Goal: Navigation & Orientation: Find specific page/section

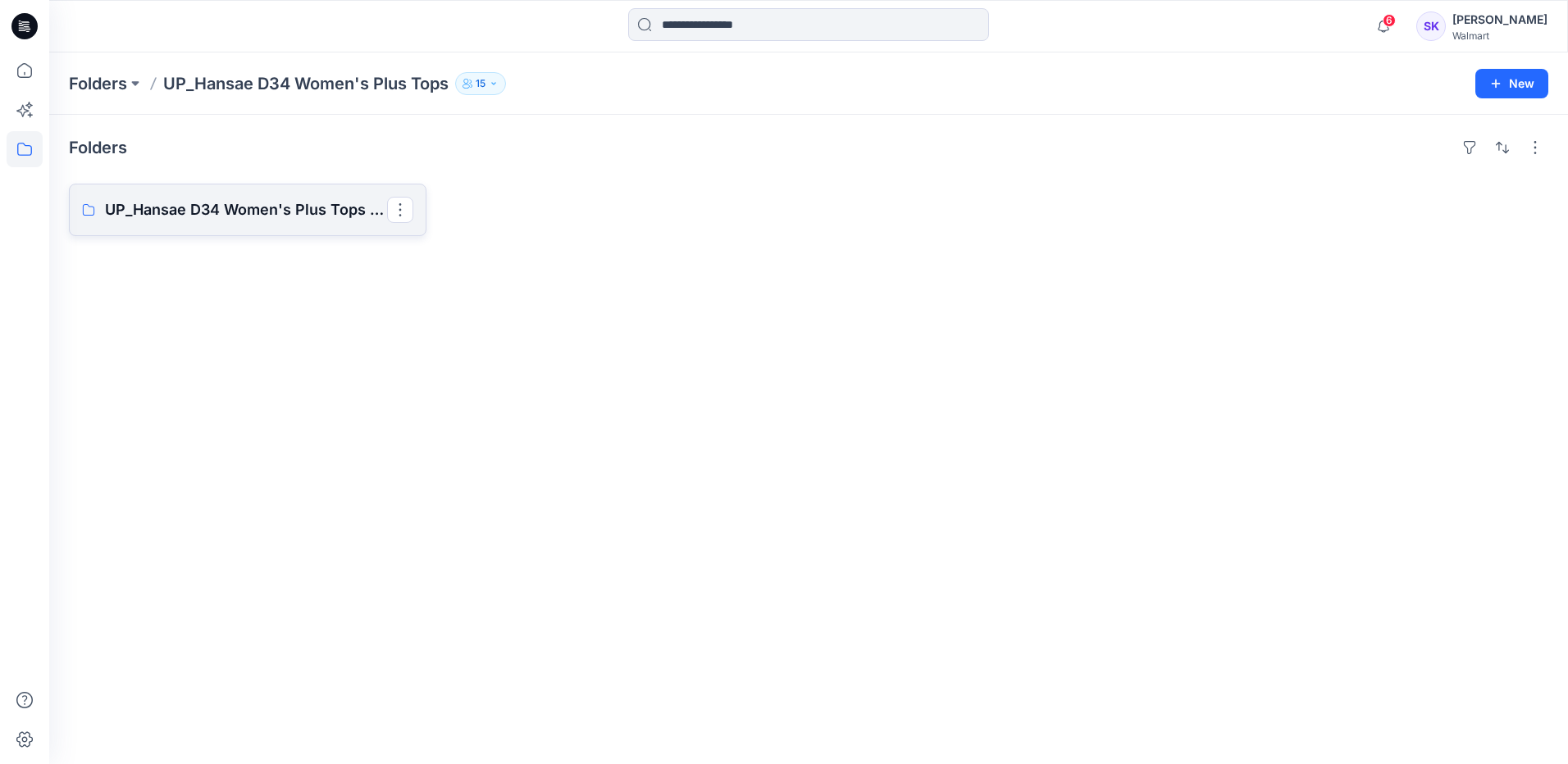
click at [309, 214] on p "UP_Hansae D34 Women's Plus Tops Board" at bounding box center [246, 209] width 282 height 23
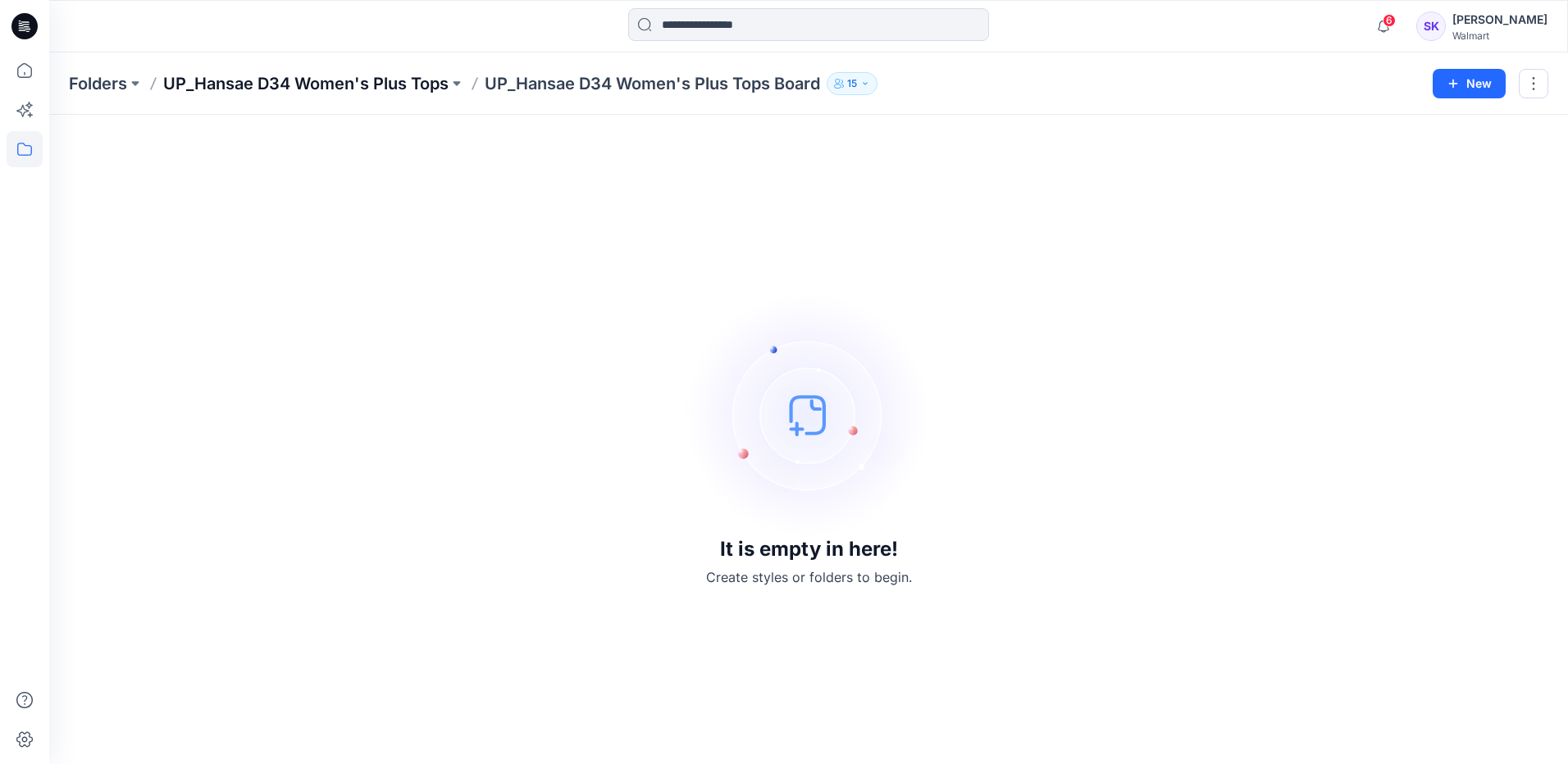
click at [361, 85] on p "UP_Hansae D34 Women's Plus Tops" at bounding box center [306, 84] width 286 height 23
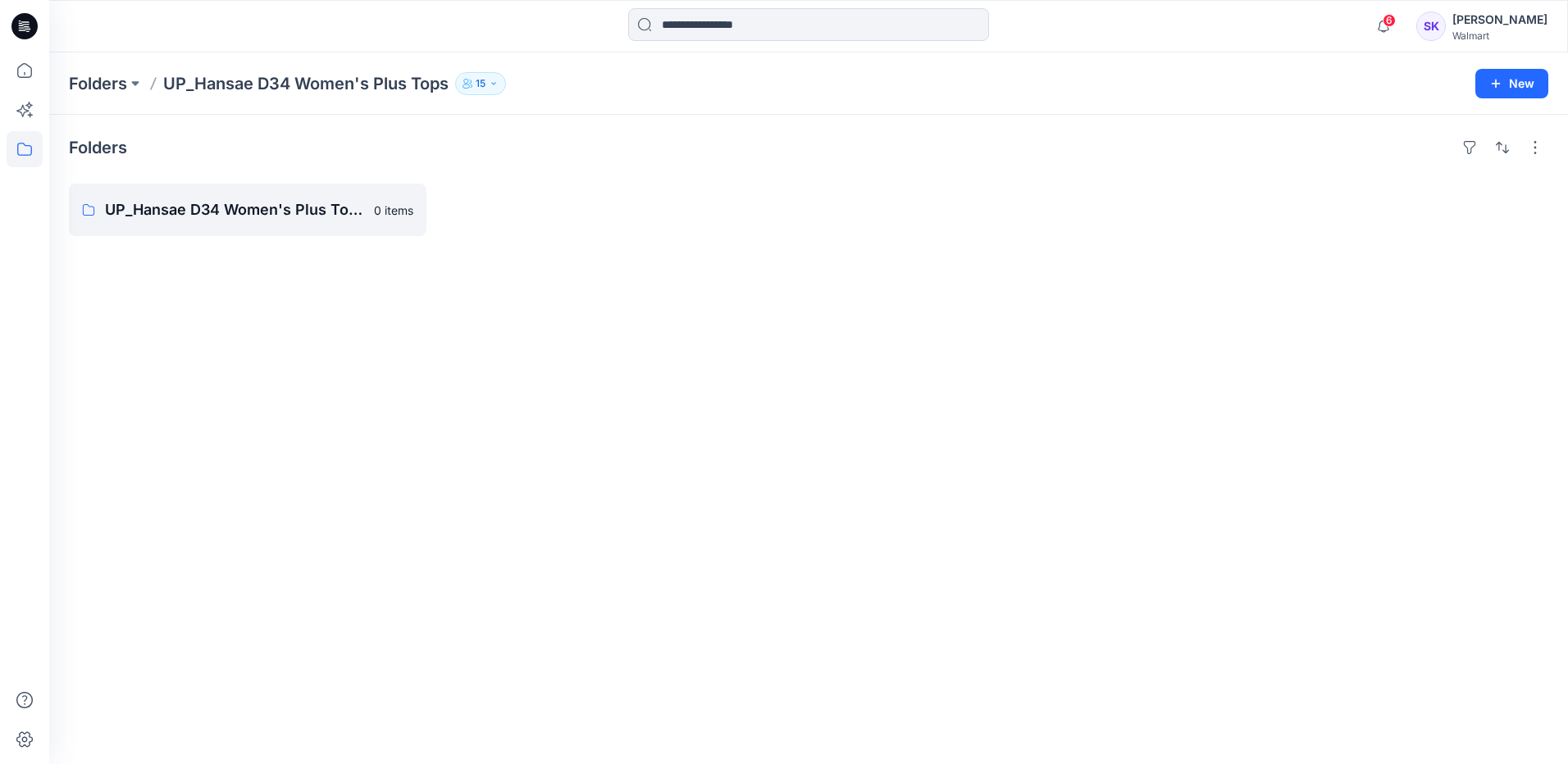
click at [330, 83] on p "UP_Hansae D34 Women's Plus Tops" at bounding box center [306, 84] width 286 height 23
click at [274, 218] on p "UP_Hansae D34 Women's Plus Tops Board" at bounding box center [246, 209] width 282 height 23
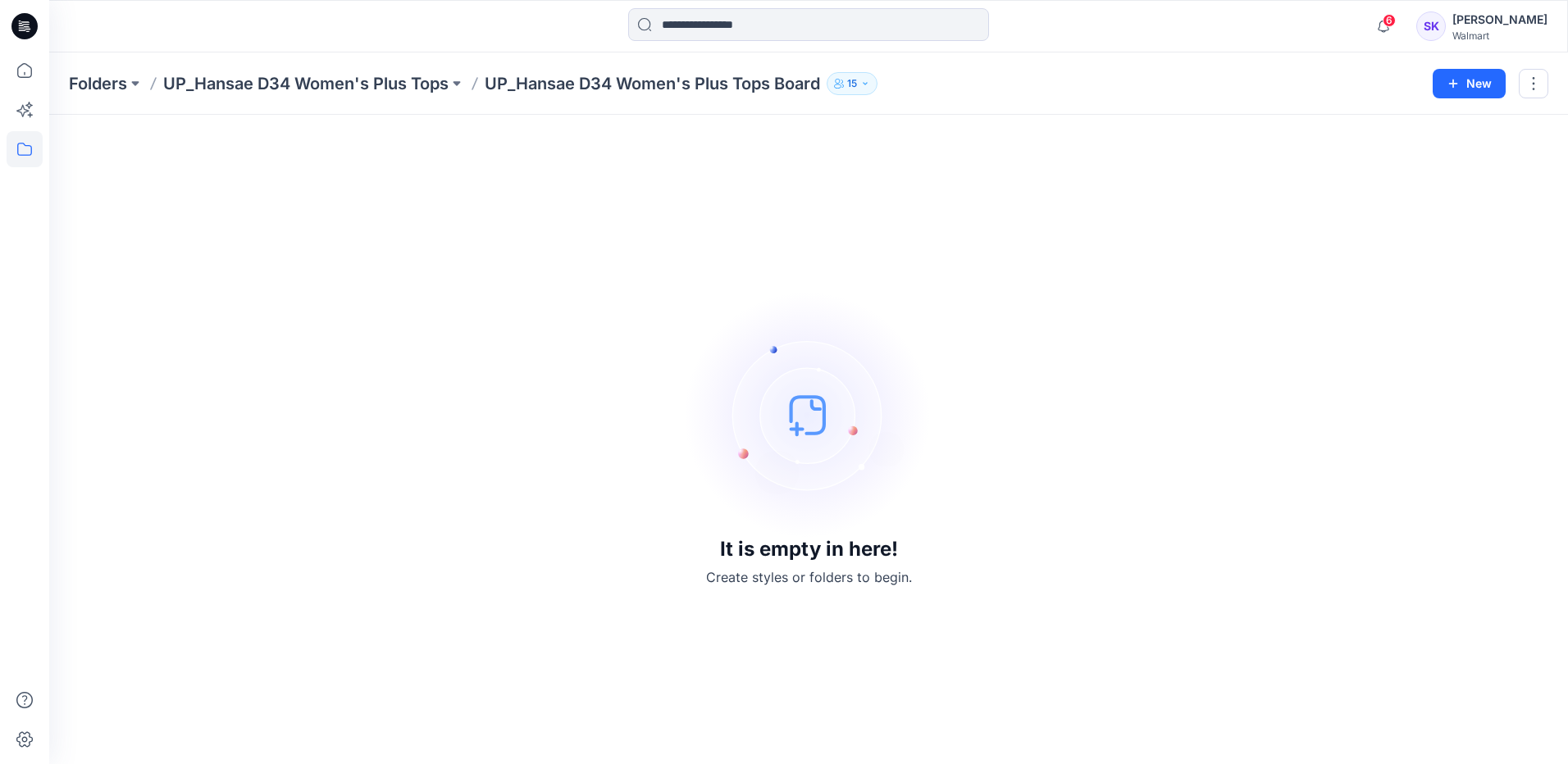
click at [887, 374] on img at bounding box center [808, 415] width 246 height 246
click at [854, 257] on div "It is empty in here! Create styles or folders to begin." at bounding box center [808, 440] width 1480 height 610
click at [289, 86] on p "UP_Hansae D34 Women's Plus Tops" at bounding box center [306, 84] width 286 height 23
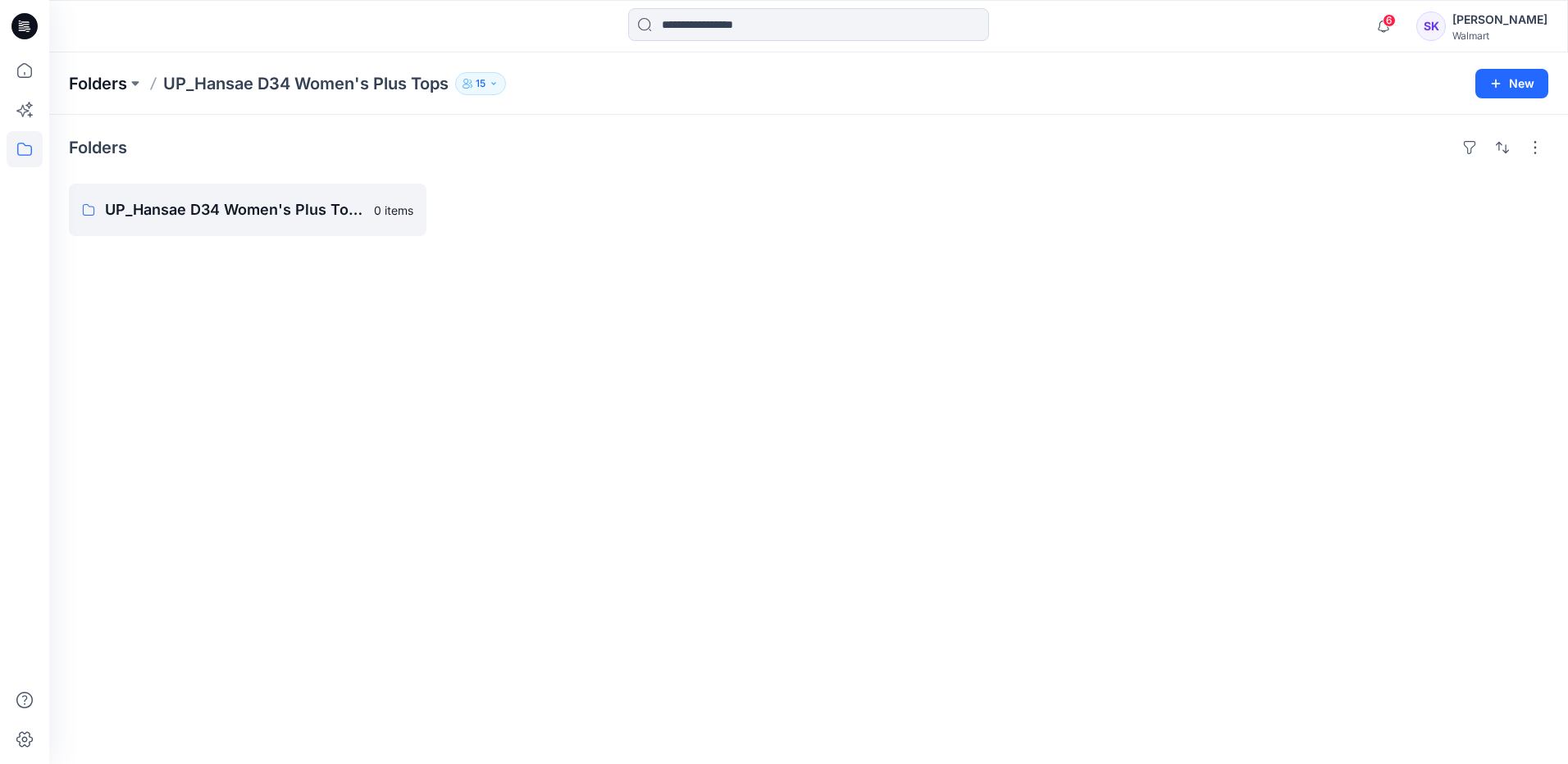
click at [92, 86] on p "Folders" at bounding box center [98, 84] width 59 height 23
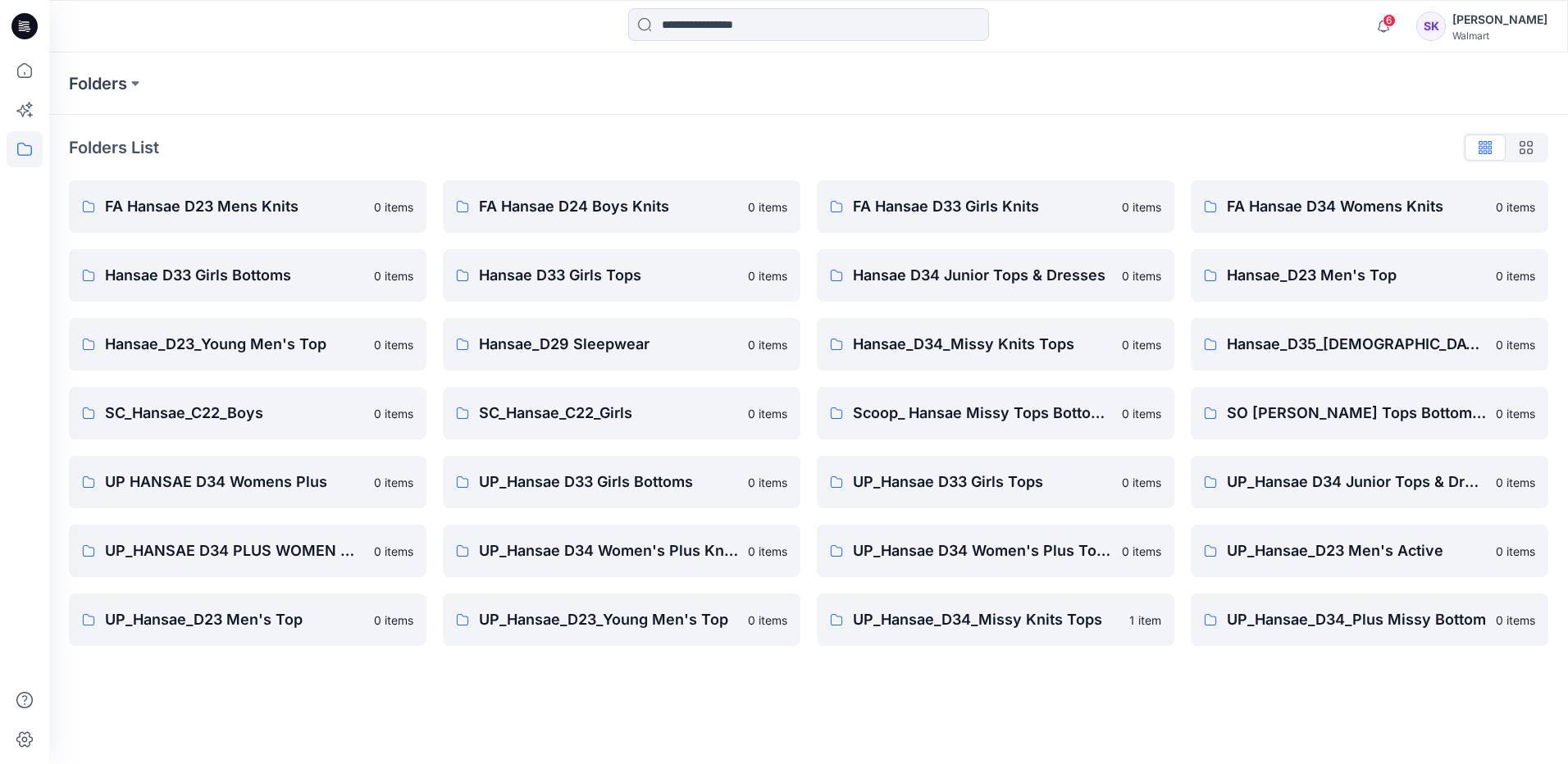
click at [1105, 127] on div "Folders List FA Hansae D23 Mens Knits 0 items Hansae D33 Girls Bottoms 0 items …" at bounding box center [808, 389] width 1519 height 551
click at [1208, 669] on div "Folders Folders List FA Hansae D23 Mens Knits 0 items Hansae D33 Girls Bottoms …" at bounding box center [808, 407] width 1519 height 711
click at [784, 685] on div "Folders Folders List FA Hansae D23 Mens Knits 0 items Hansae D33 Girls Bottoms …" at bounding box center [808, 407] width 1519 height 711
click at [667, 552] on p "UP_Hansae D34 Women's Plus Knits" at bounding box center [608, 550] width 259 height 23
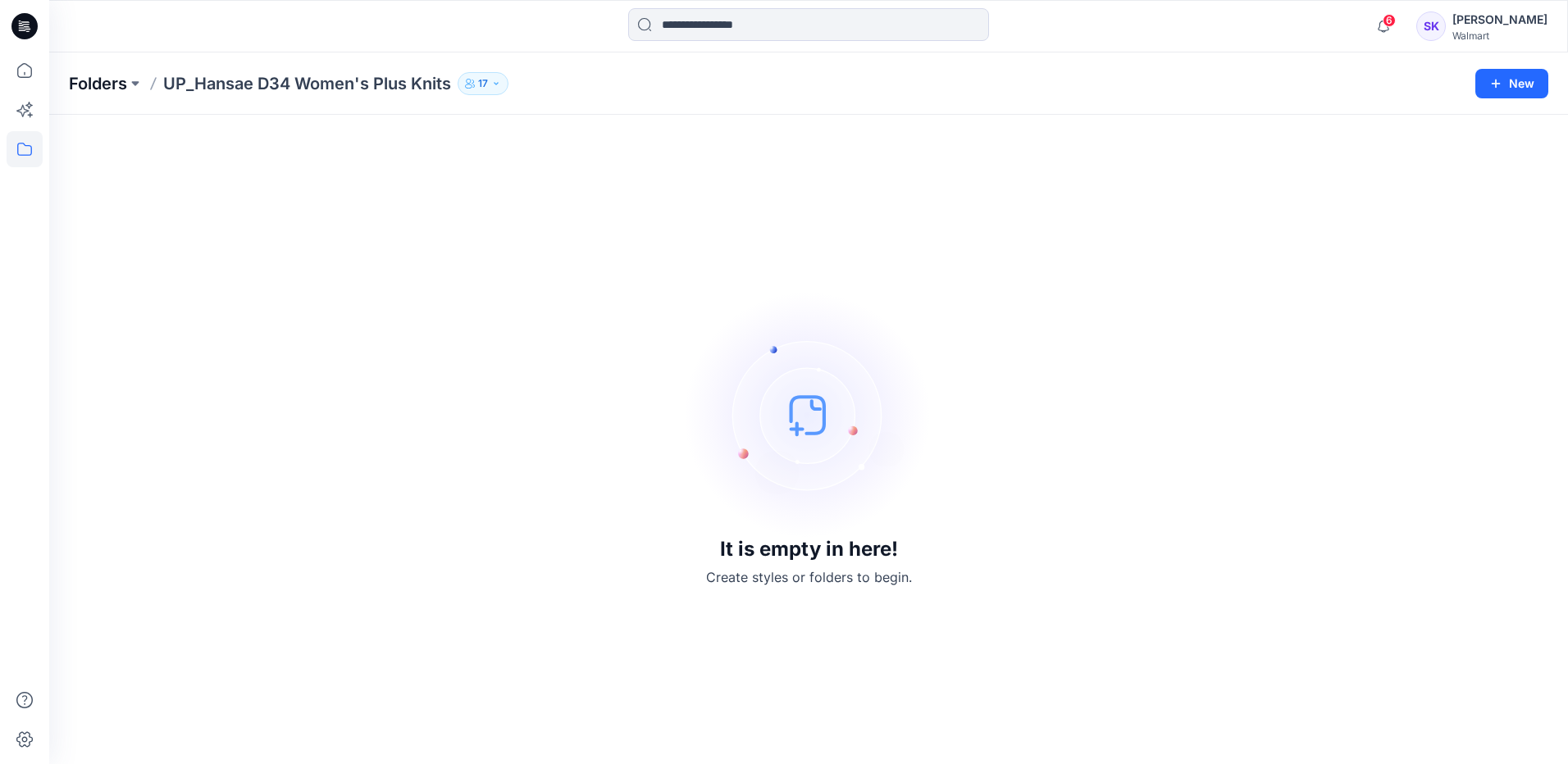
click at [108, 85] on p "Folders" at bounding box center [98, 84] width 59 height 23
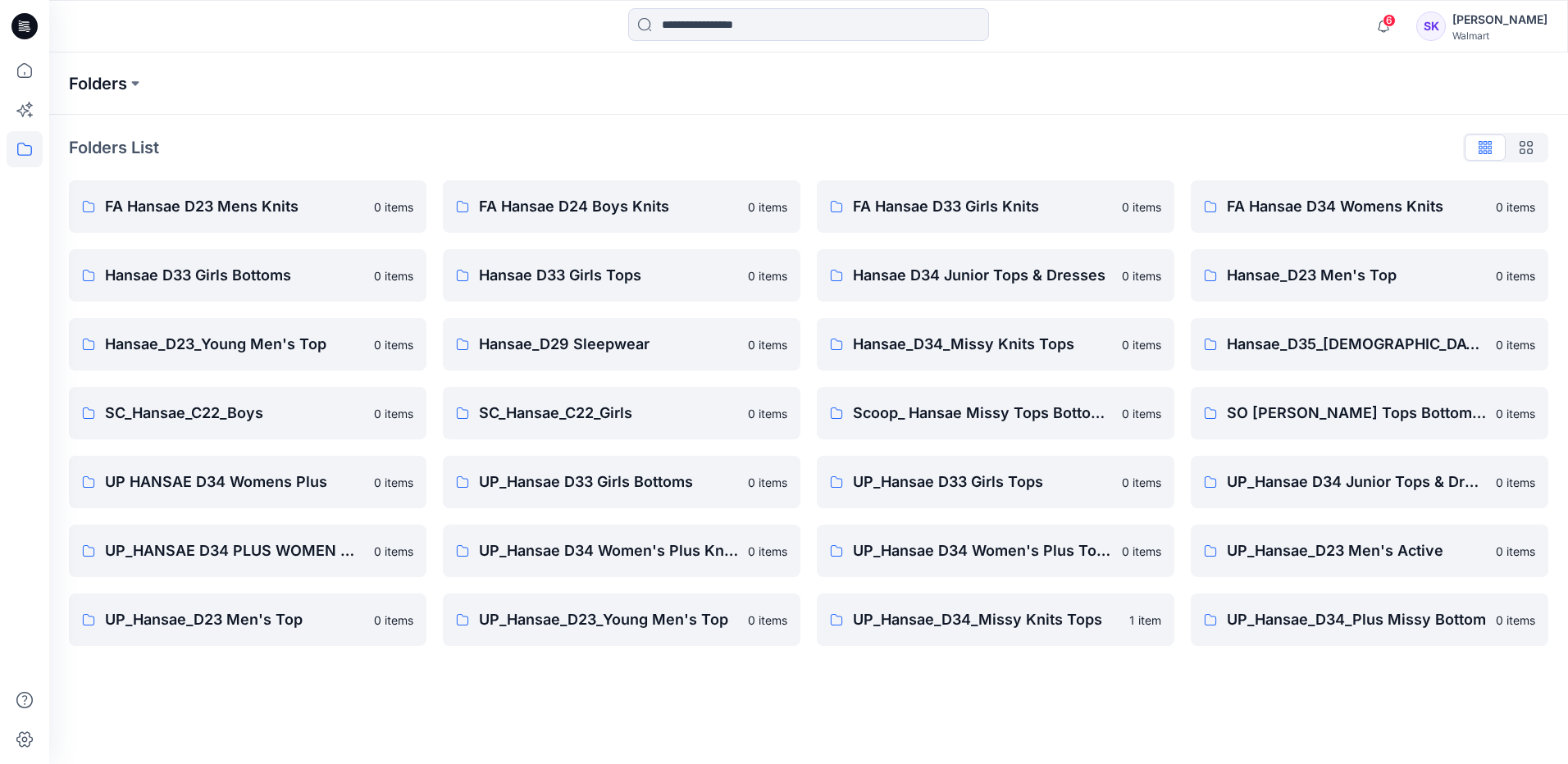
click at [122, 81] on p "Folders" at bounding box center [98, 84] width 59 height 23
click at [1372, 698] on div "Folders Folders List FA Hansae D23 Mens Knits 0 items Hansae D33 Girls Bottoms …" at bounding box center [808, 407] width 1519 height 711
drag, startPoint x: 1339, startPoint y: 692, endPoint x: 1163, endPoint y: 701, distance: 176.2
click at [1338, 692] on div "Folders Folders List FA Hansae D23 Mens Knits 0 items Hansae D33 Girls Bottoms …" at bounding box center [808, 407] width 1519 height 711
click at [293, 559] on p "UP_HANSAE D34 PLUS WOMEN KNITS" at bounding box center [234, 550] width 259 height 23
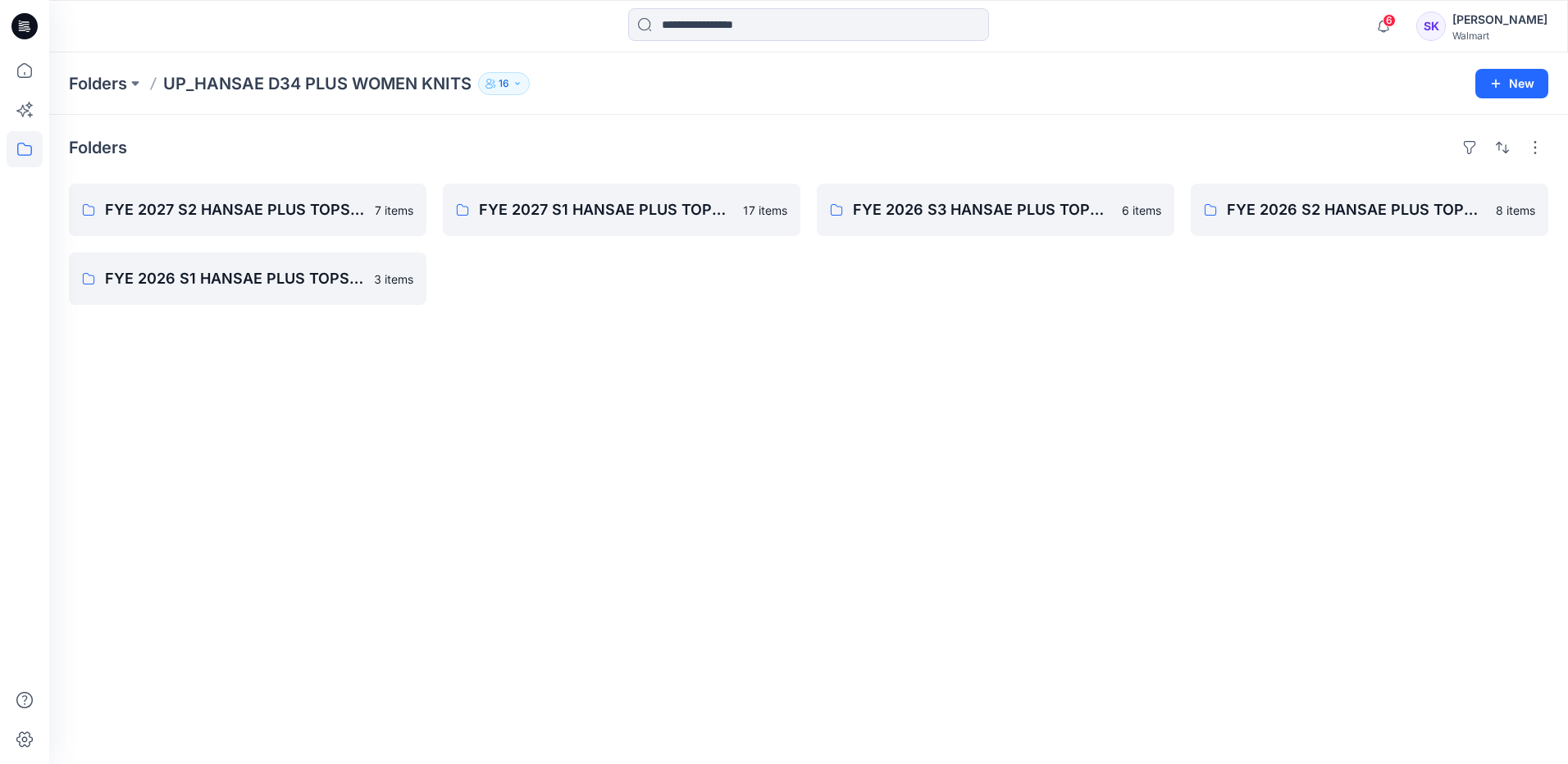
click at [587, 409] on div "Folders FYE 2027 S2 HANSAE PLUS TOPS & DRESSES 7 items FYE 2026 S1 HANSAE PLUS …" at bounding box center [808, 439] width 1519 height 649
click at [320, 216] on p "FYE 2027 S2 HANSAE PLUS TOPS & DRESSES" at bounding box center [246, 209] width 282 height 23
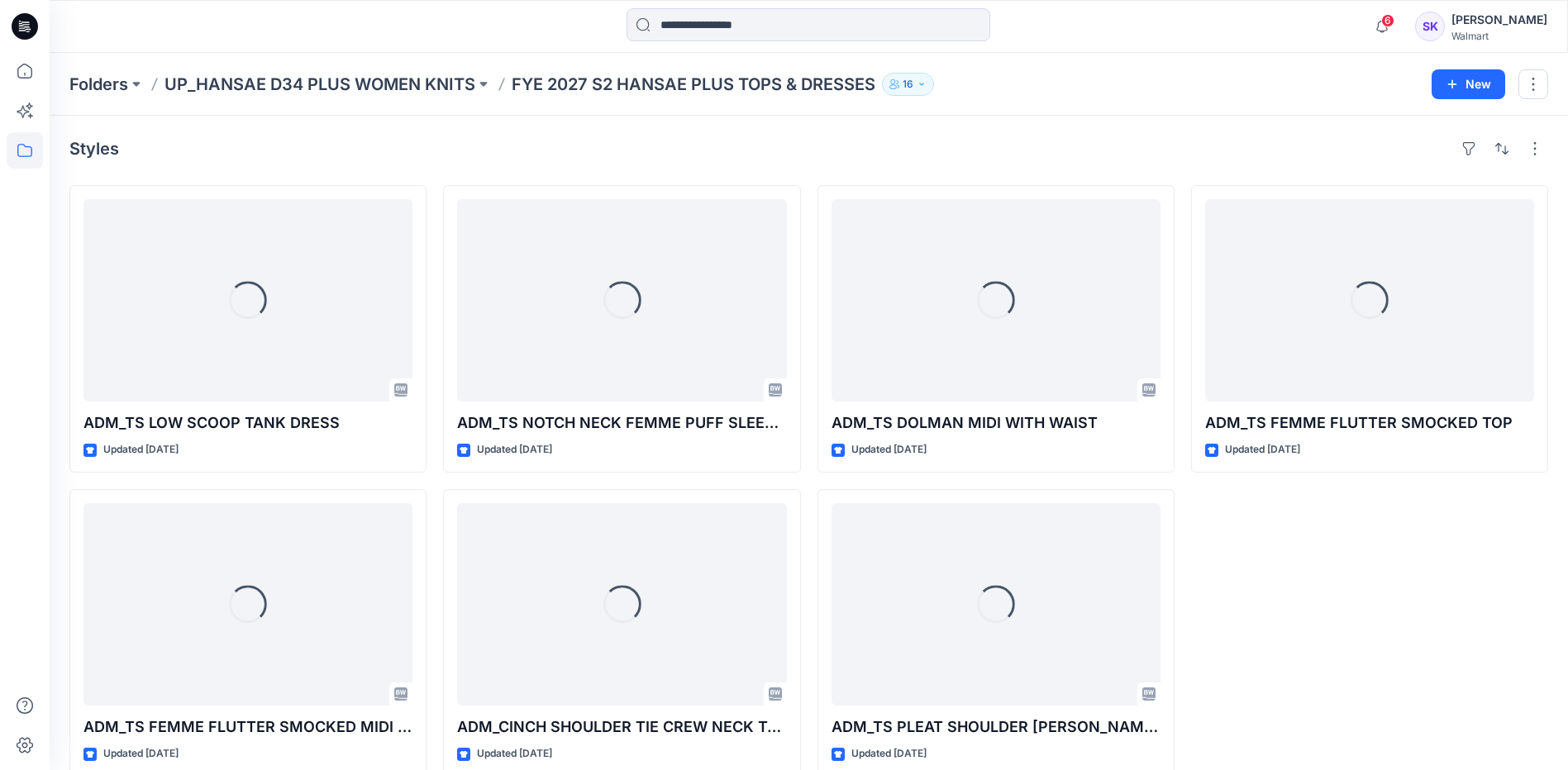
click at [1306, 588] on div "Loading... ADM_TS FEMME FLUTTER SMOCKED TOP Updated [DATE]" at bounding box center [1369, 481] width 357 height 591
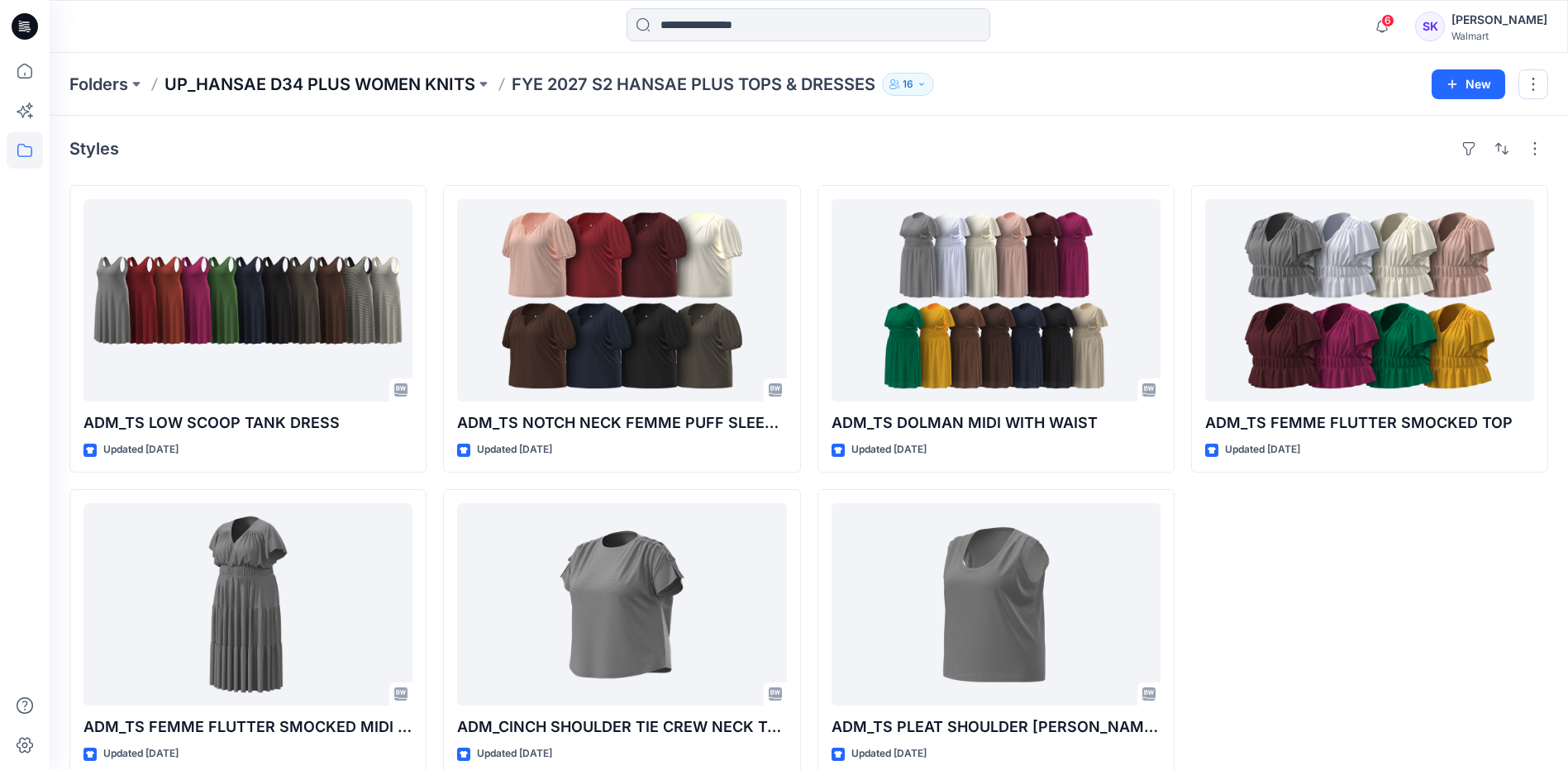
click at [354, 78] on p "UP_HANSAE D34 PLUS WOMEN KNITS" at bounding box center [321, 84] width 311 height 23
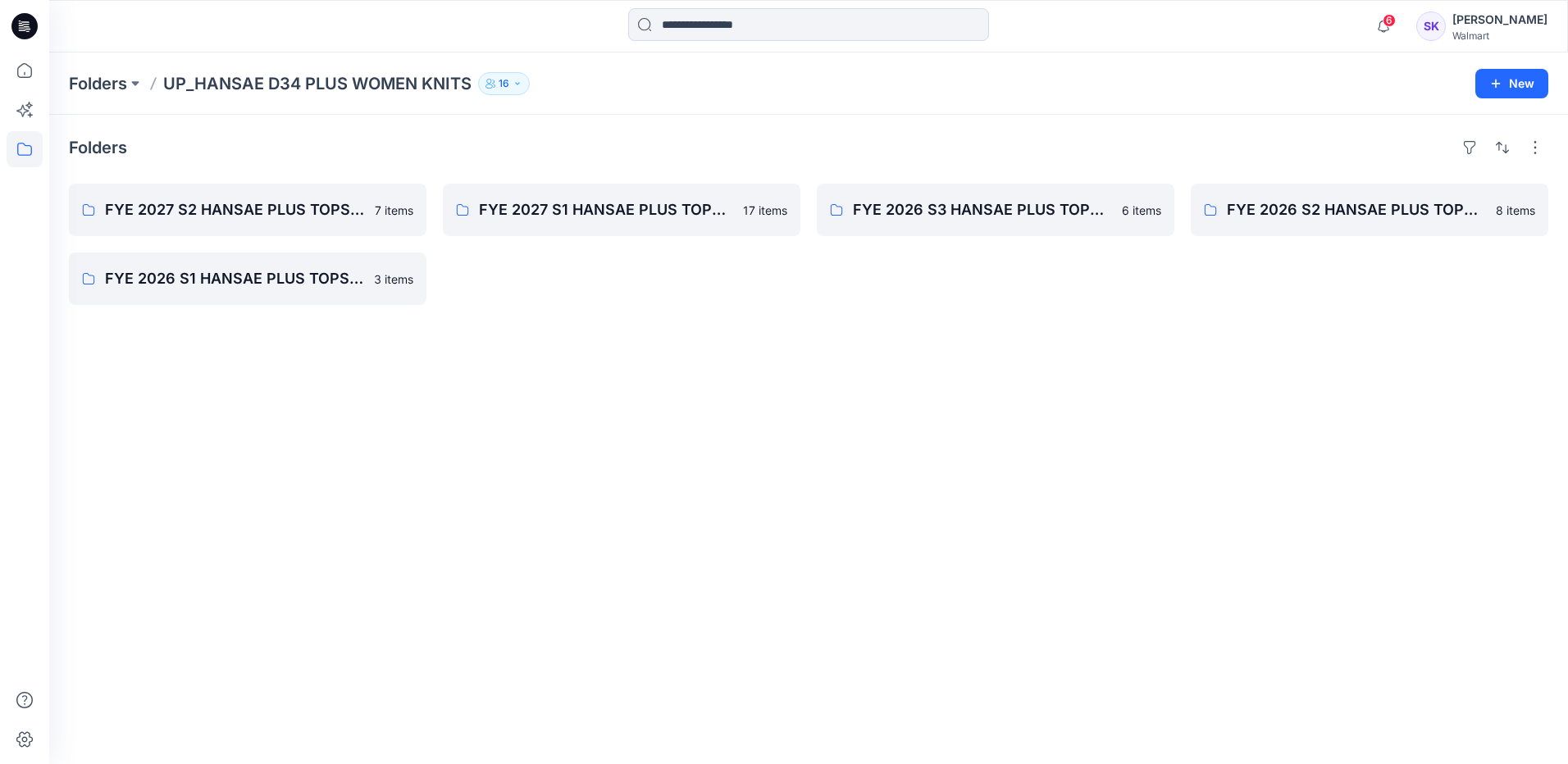
click at [941, 396] on div "Folders FYE 2027 S2 HANSAE PLUS TOPS & DRESSES 7 items FYE 2026 S1 HANSAE PLUS …" at bounding box center [808, 439] width 1519 height 649
